Goal: Task Accomplishment & Management: Manage account settings

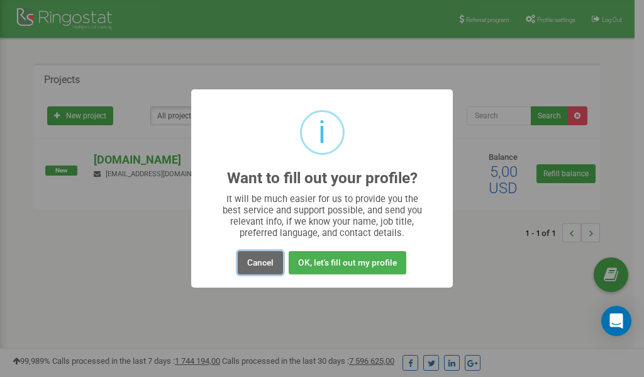
click at [259, 263] on button "Cancel" at bounding box center [260, 262] width 45 height 23
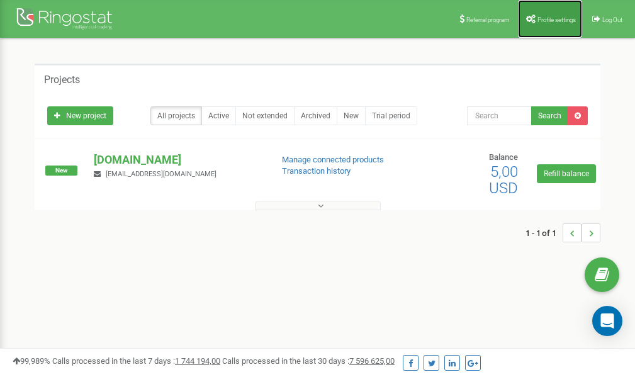
click at [556, 18] on span "Profile settings" at bounding box center [556, 19] width 38 height 7
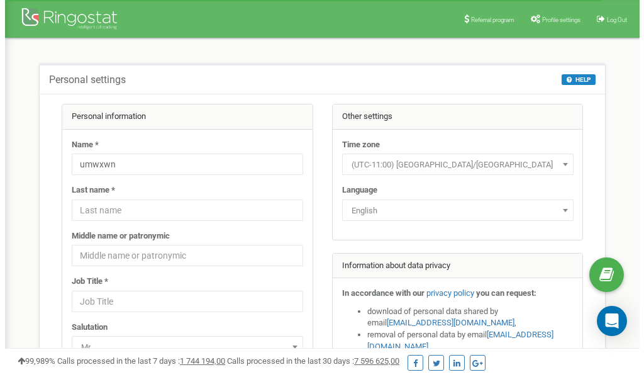
scroll to position [63, 0]
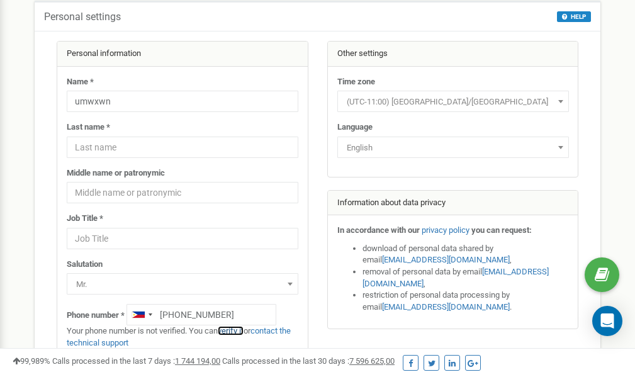
click at [237, 332] on link "verify it" at bounding box center [231, 330] width 26 height 9
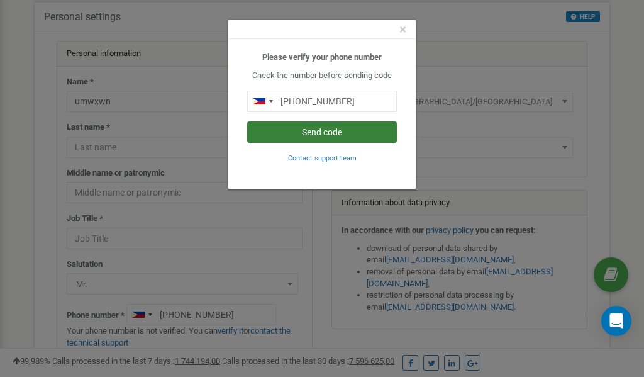
click at [298, 132] on button "Send code" at bounding box center [322, 131] width 150 height 21
